Goal: Navigation & Orientation: Find specific page/section

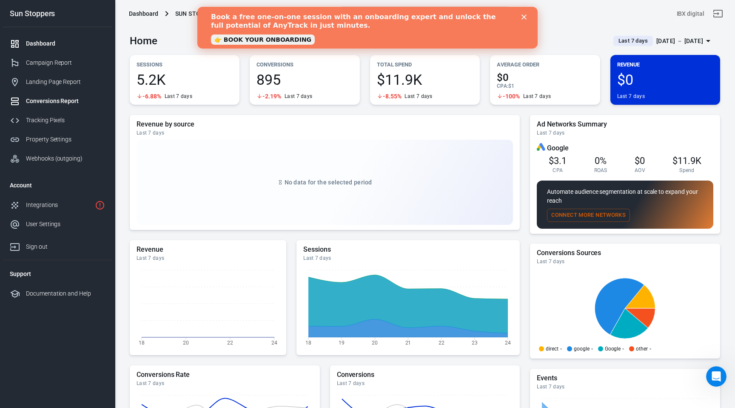
click at [83, 100] on div "Conversions Report" at bounding box center [65, 101] width 79 height 9
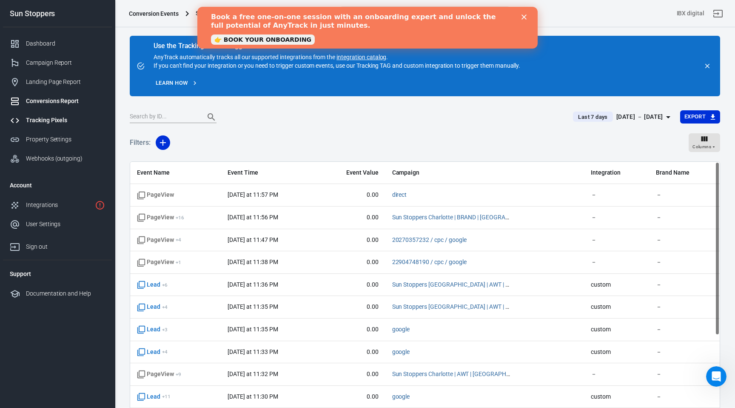
click at [77, 118] on div "Tracking Pixels" at bounding box center [65, 120] width 79 height 9
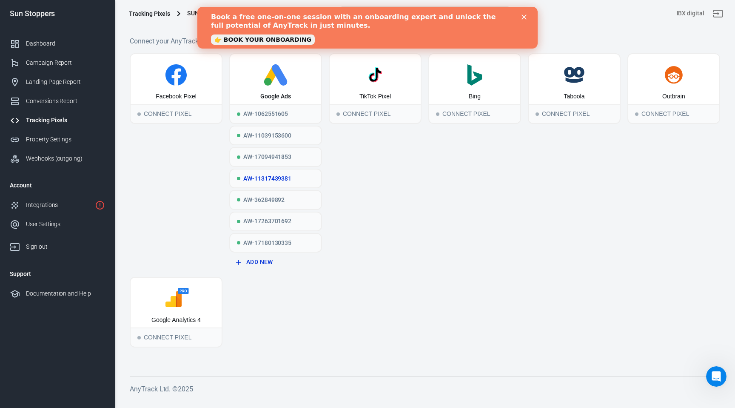
click at [269, 175] on div "AW-11317439381" at bounding box center [275, 178] width 91 height 18
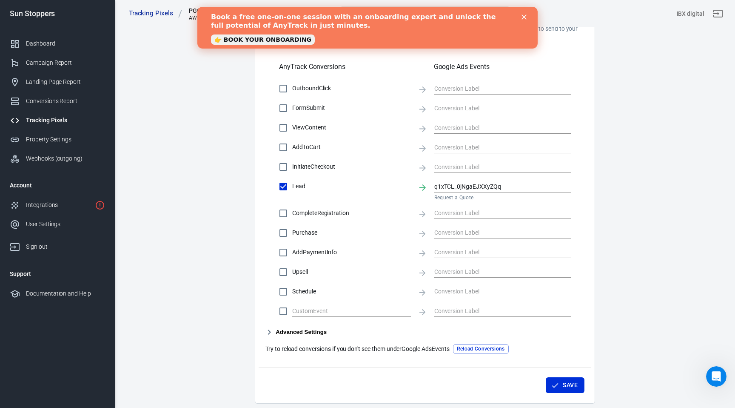
scroll to position [294, 0]
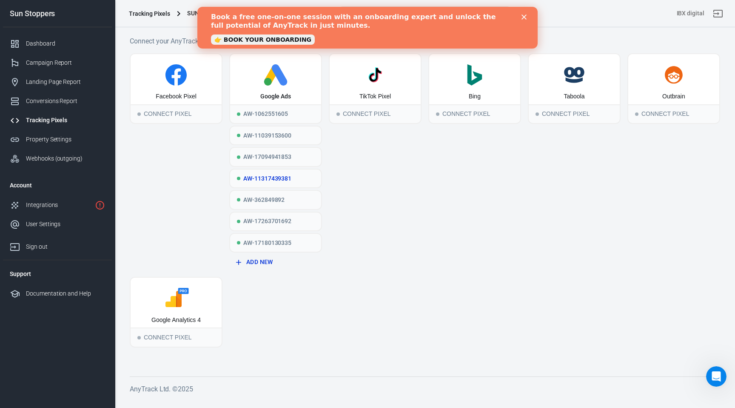
click at [255, 175] on div "AW-11317439381" at bounding box center [275, 178] width 91 height 18
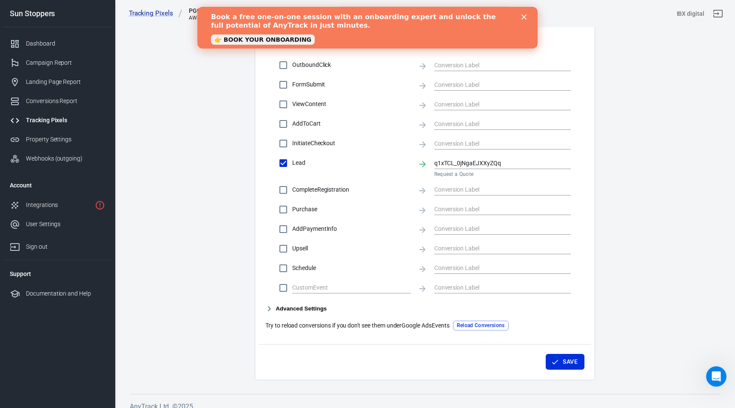
scroll to position [294, 0]
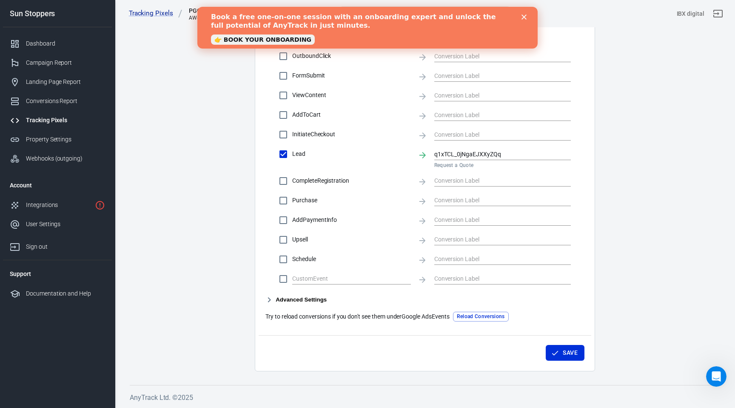
click at [320, 298] on button "Advanced Settings" at bounding box center [295, 299] width 61 height 10
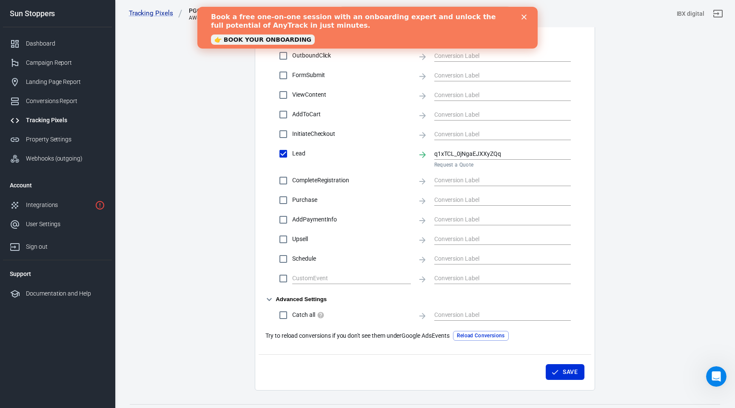
scroll to position [0, 0]
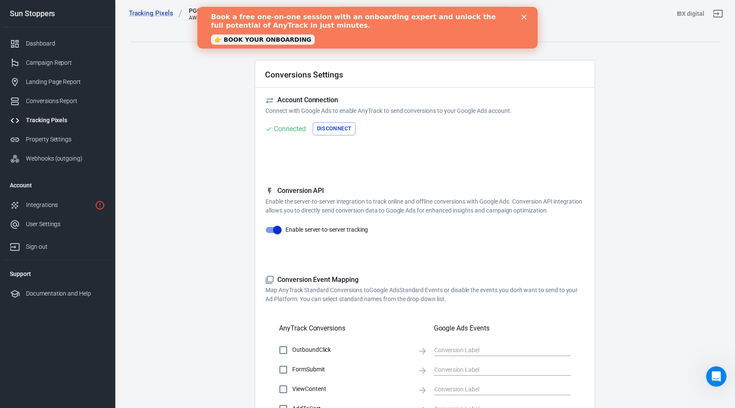
click at [524, 16] on icon "Close" at bounding box center [524, 16] width 5 height 5
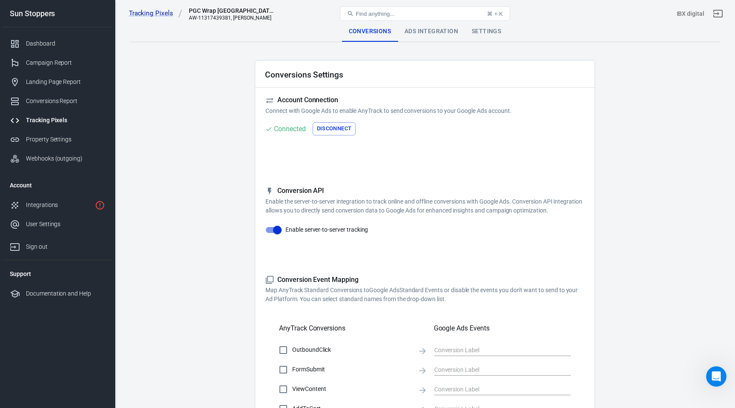
click at [425, 32] on div "Ads Integration" at bounding box center [431, 31] width 67 height 20
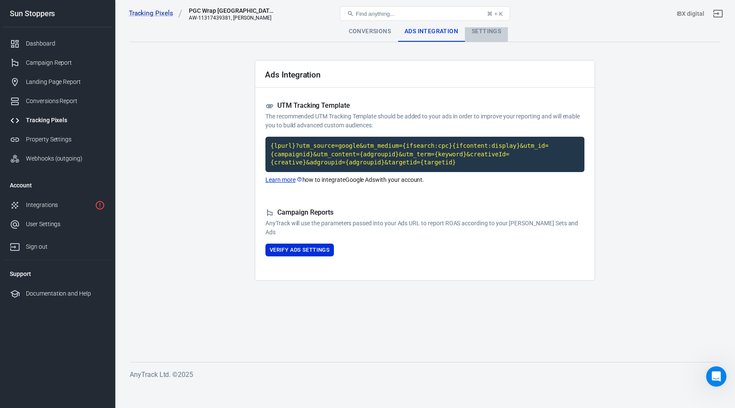
click at [480, 31] on div "Settings" at bounding box center [486, 31] width 43 height 20
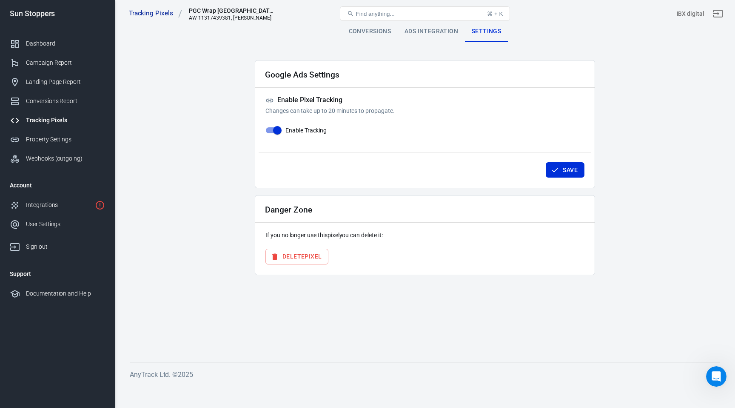
click at [158, 16] on link "Tracking Pixels" at bounding box center [156, 13] width 54 height 9
